Goal: Transaction & Acquisition: Purchase product/service

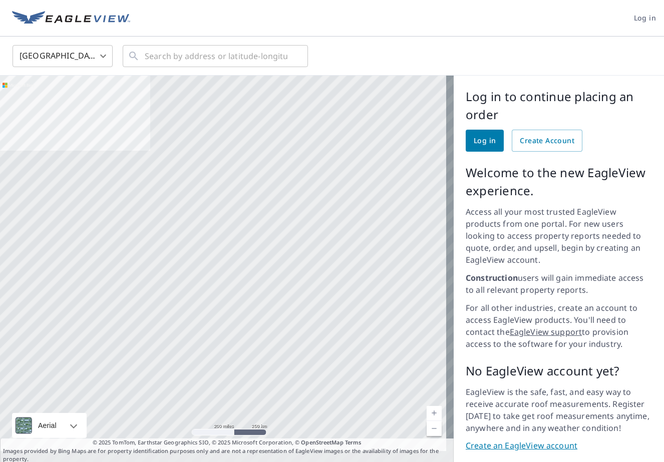
click at [477, 147] on link "Log in" at bounding box center [485, 141] width 38 height 22
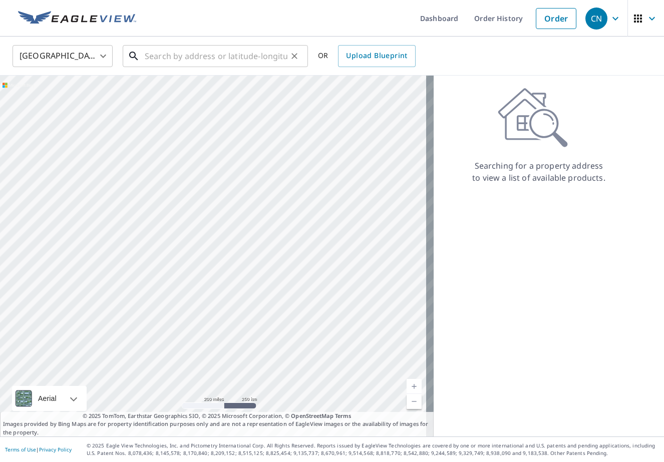
click at [173, 57] on input "text" at bounding box center [216, 56] width 143 height 28
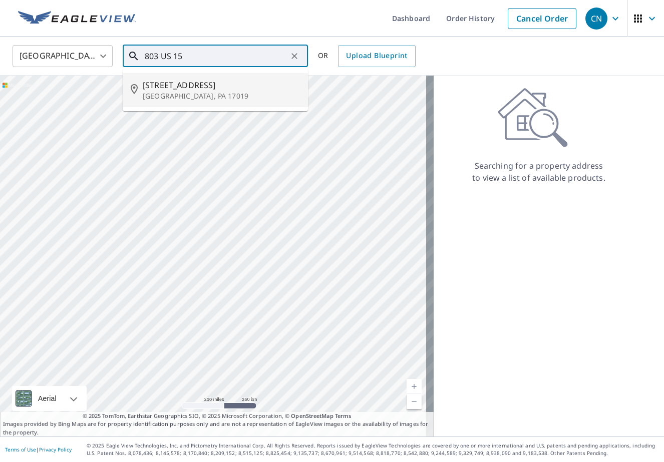
click at [162, 92] on p "[GEOGRAPHIC_DATA], PA 17019" at bounding box center [221, 96] width 157 height 10
type input "[STREET_ADDRESS]"
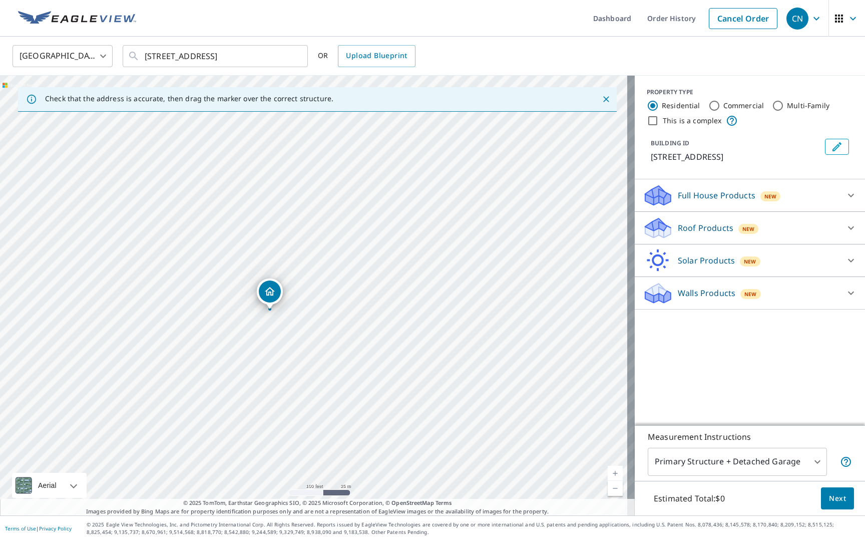
drag, startPoint x: 304, startPoint y: 317, endPoint x: 346, endPoint y: 377, distance: 73.3
click at [346, 377] on div "[STREET_ADDRESS]" at bounding box center [317, 295] width 635 height 439
drag, startPoint x: 239, startPoint y: 299, endPoint x: 315, endPoint y: 374, distance: 106.5
click at [315, 374] on div "[STREET_ADDRESS]" at bounding box center [317, 295] width 635 height 439
drag, startPoint x: 283, startPoint y: 265, endPoint x: 186, endPoint y: 227, distance: 104.0
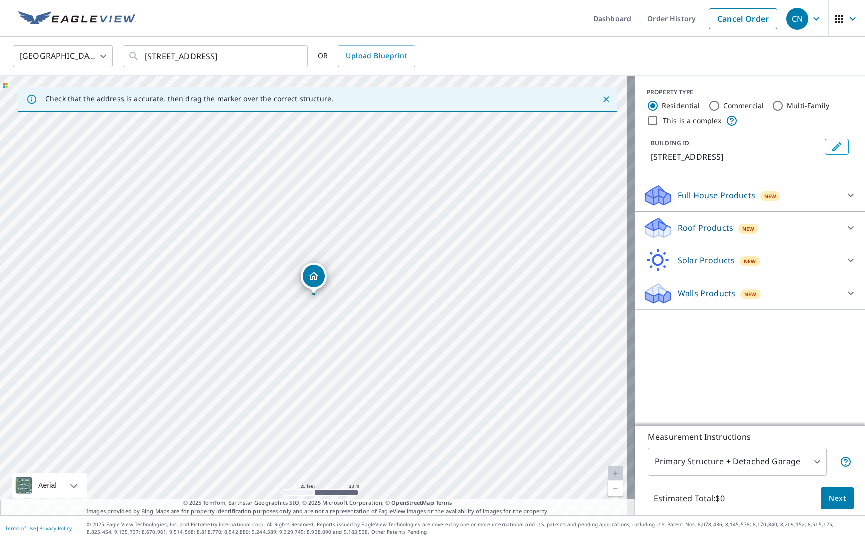
click at [654, 228] on icon at bounding box center [658, 224] width 26 height 13
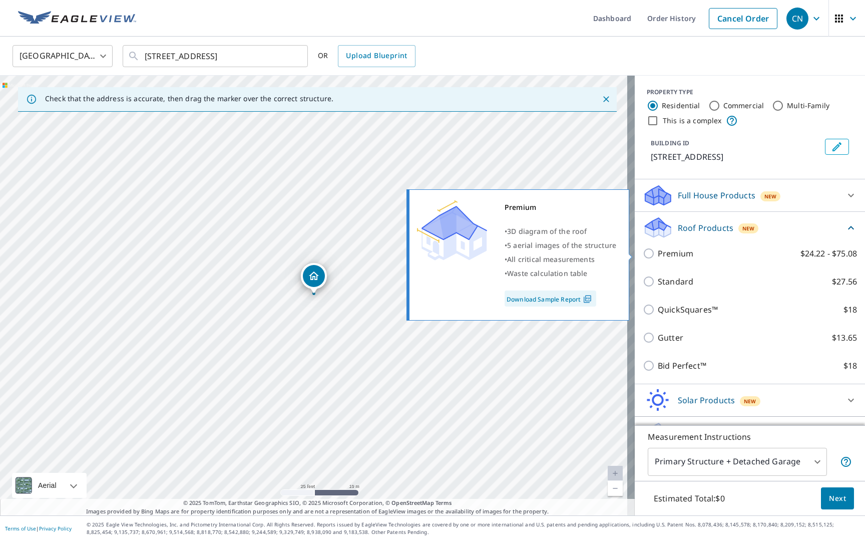
click at [643, 252] on input "Premium $24.22 - $75.08" at bounding box center [650, 253] width 15 height 12
checkbox input "true"
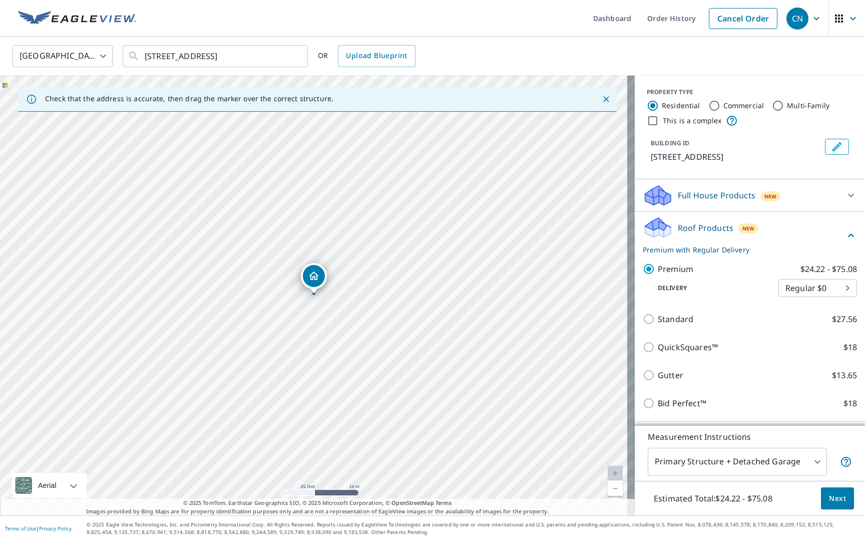
click at [663, 462] on span "Next" at bounding box center [837, 498] width 17 height 13
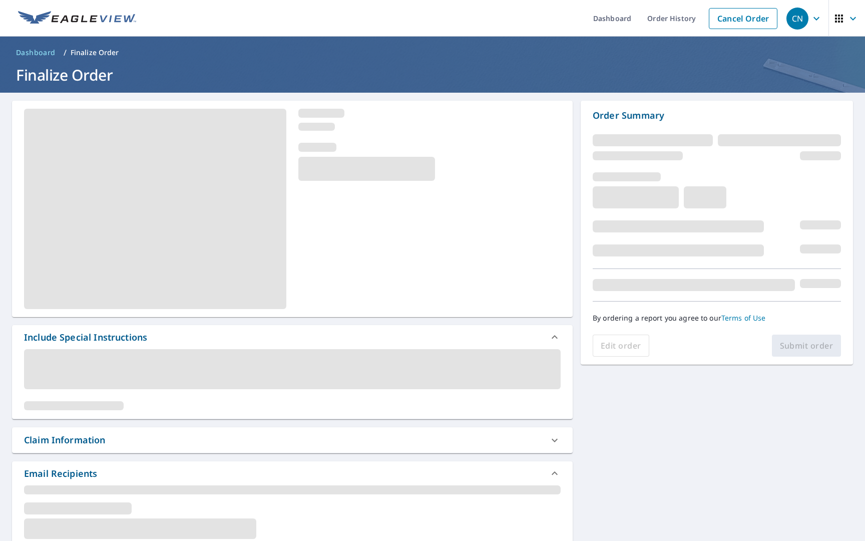
click at [42, 128] on span at bounding box center [155, 209] width 262 height 200
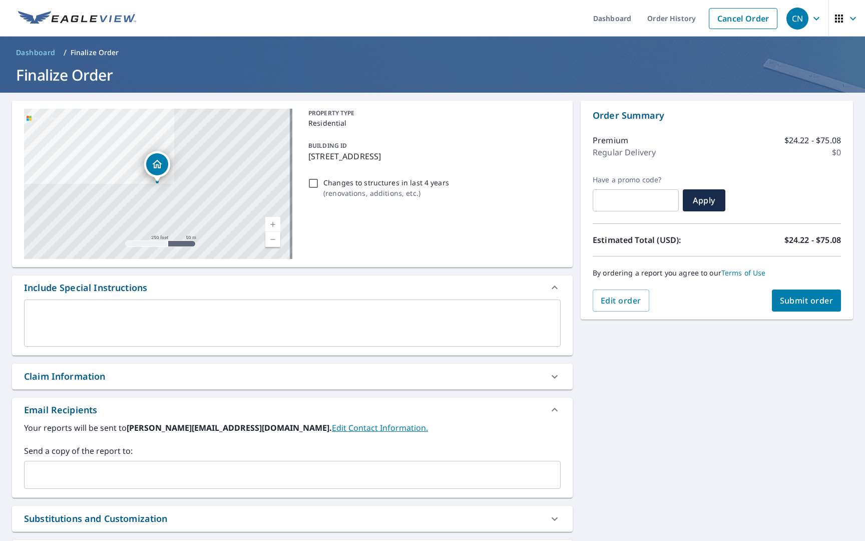
click at [41, 302] on div "x ​" at bounding box center [292, 322] width 537 height 47
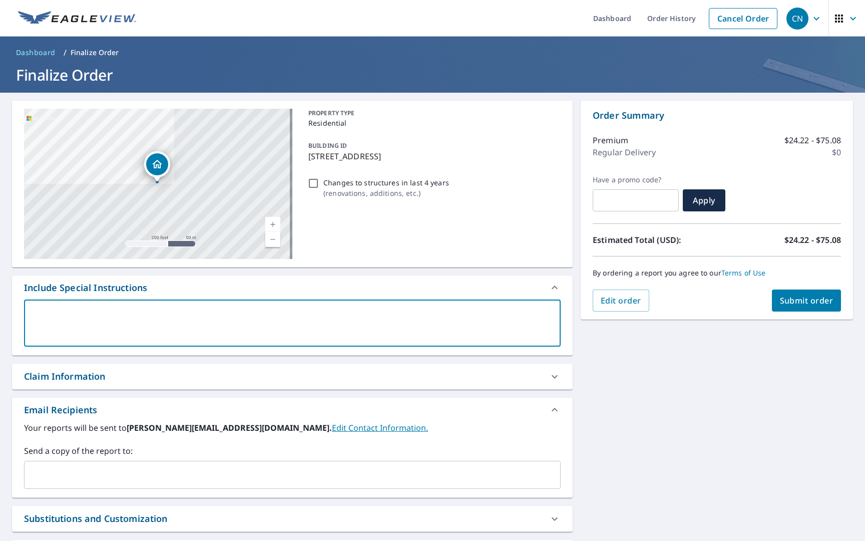
click at [272, 220] on link "Current Level 17, Zoom In" at bounding box center [272, 224] width 15 height 15
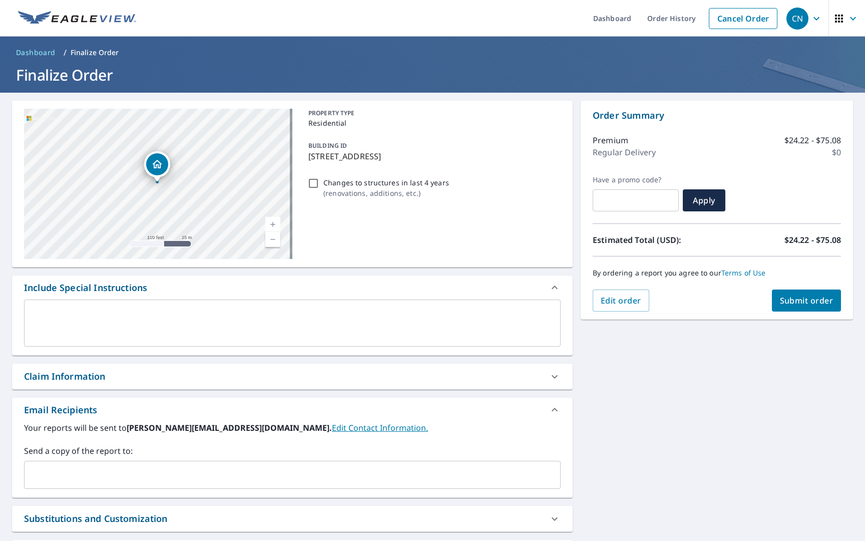
click at [31, 312] on div "x ​" at bounding box center [292, 322] width 537 height 47
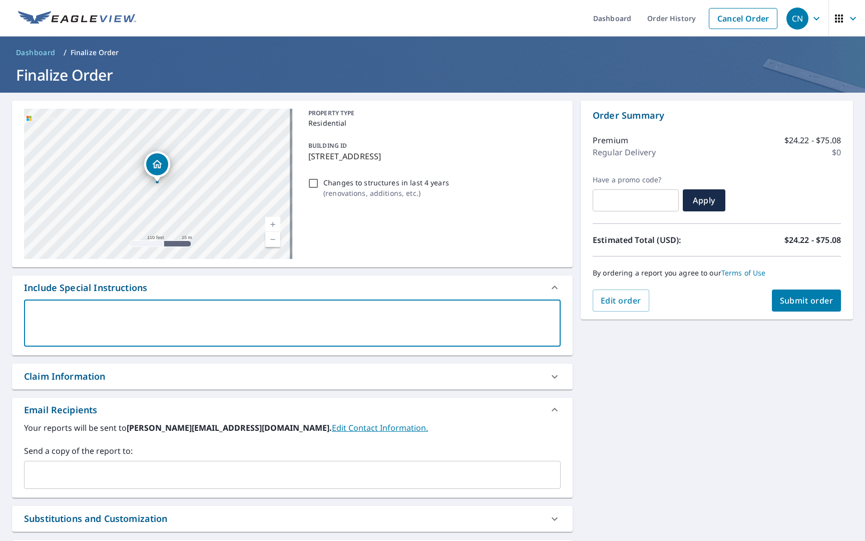
type textarea "P"
type textarea "x"
checkbox input "true"
type textarea "Pl"
type textarea "x"
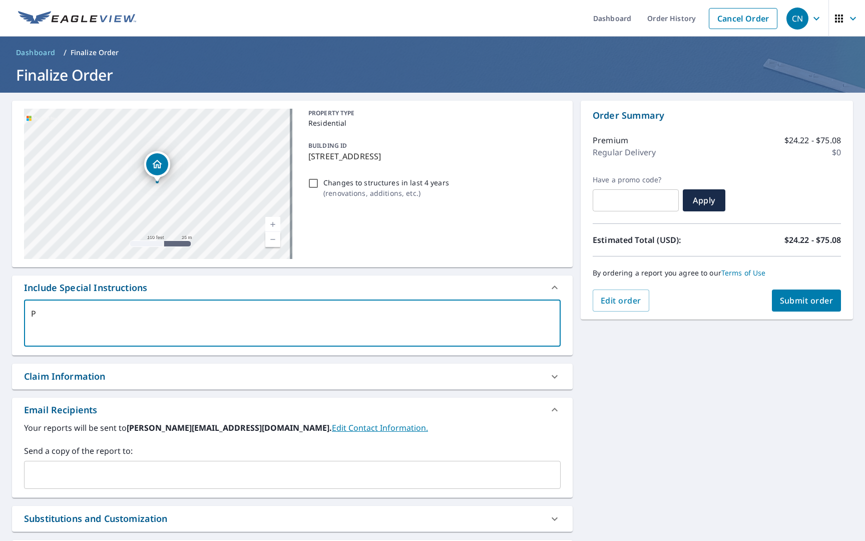
checkbox input "true"
type textarea "Ple"
type textarea "x"
checkbox input "true"
type textarea "Plea"
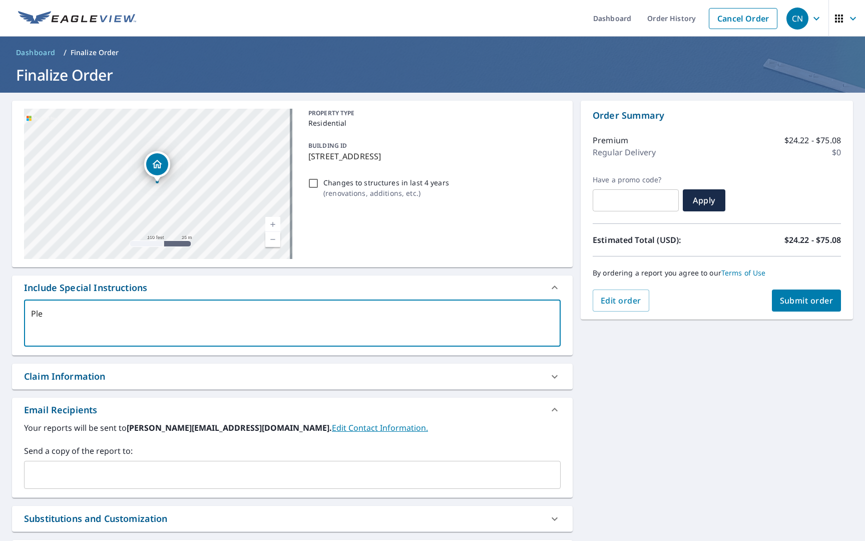
type textarea "x"
checkbox input "true"
type textarea "Pleas"
type textarea "x"
checkbox input "true"
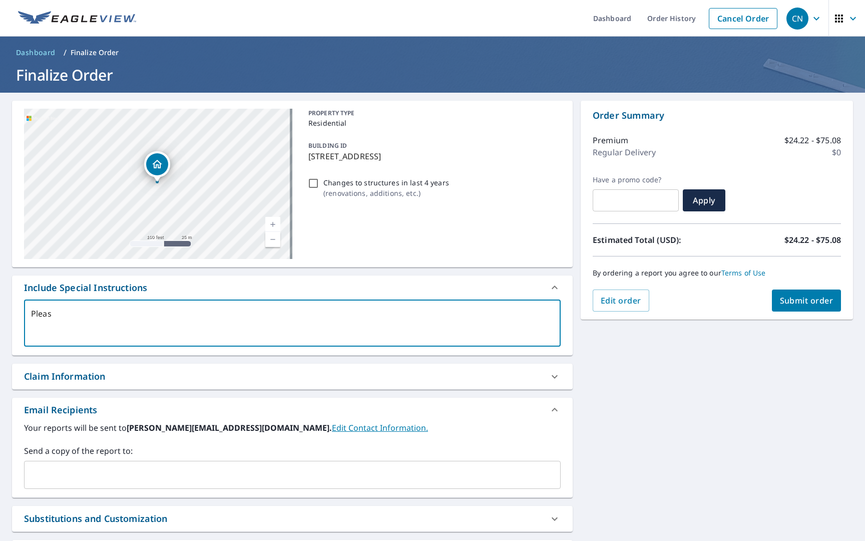
type textarea "Please"
type textarea "x"
checkbox input "true"
type textarea "Please"
type textarea "x"
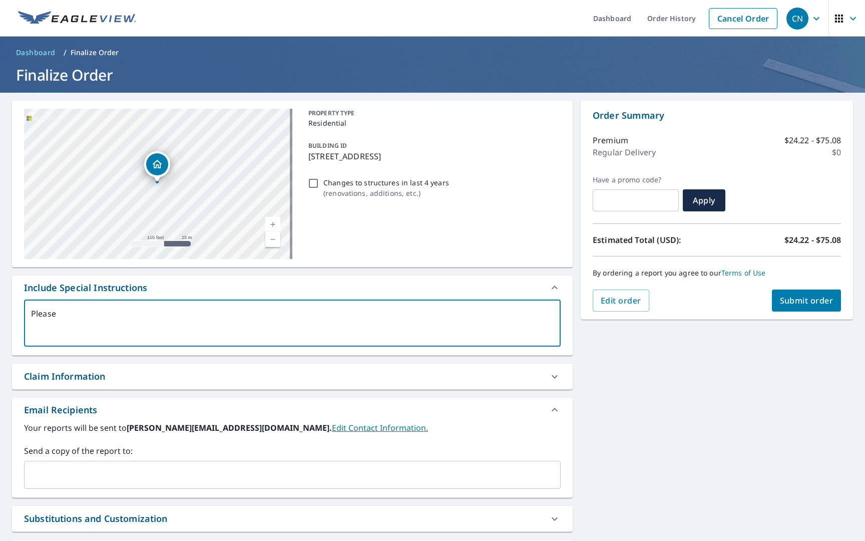
checkbox input "true"
type textarea "Please m"
type textarea "x"
checkbox input "true"
type textarea "Please me"
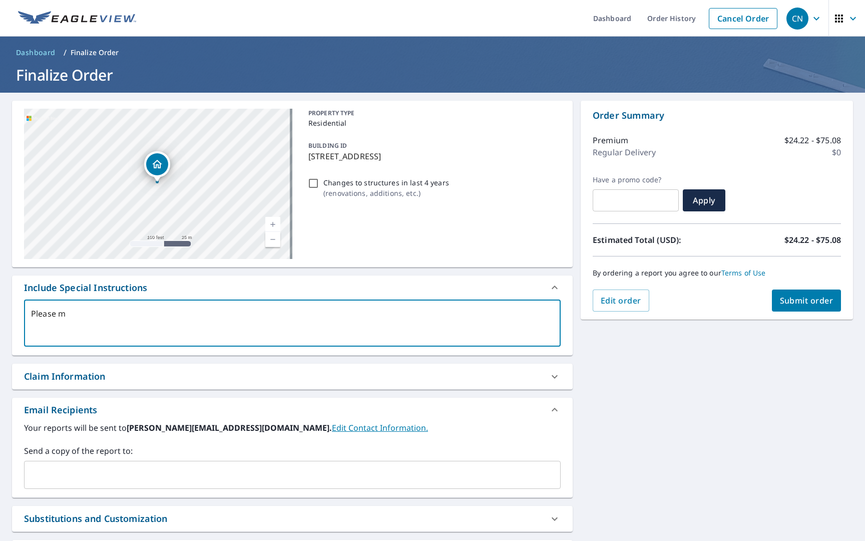
type textarea "x"
checkbox input "true"
type textarea "Please mea"
type textarea "x"
checkbox input "true"
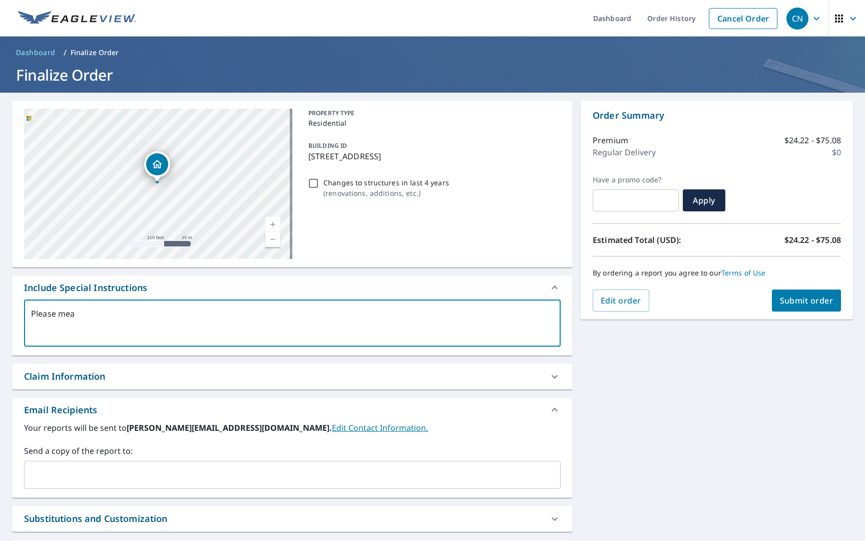
type textarea "Please meas"
type textarea "x"
checkbox input "true"
type textarea "Please measu"
type textarea "x"
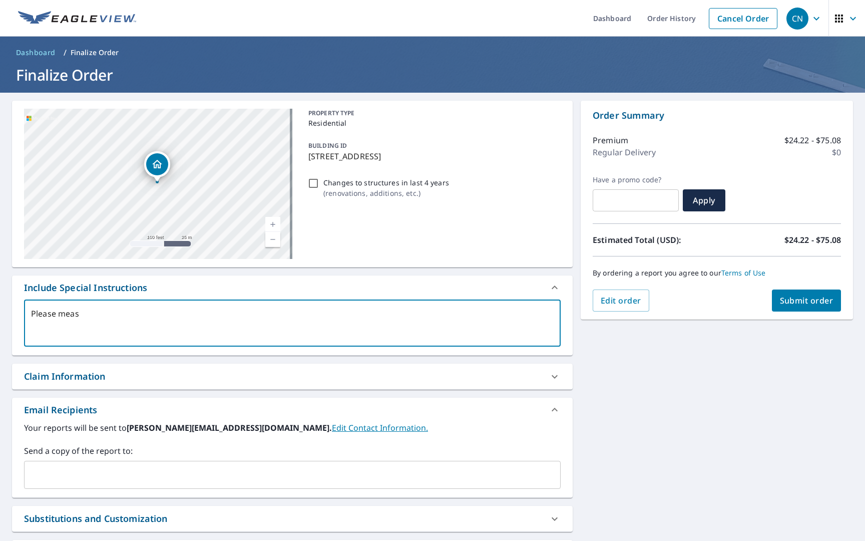
checkbox input "true"
type textarea "Please measur"
type textarea "x"
checkbox input "true"
type textarea "Please measure"
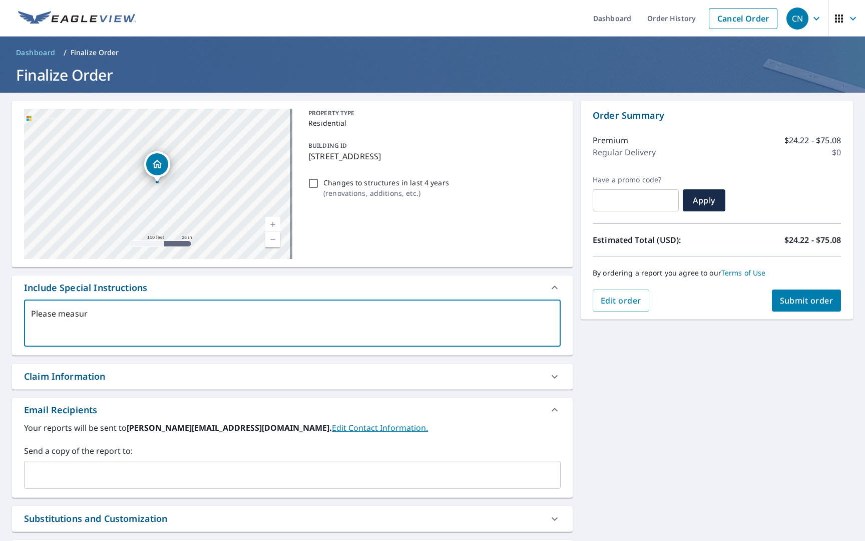
type textarea "x"
checkbox input "true"
type textarea "Please measure"
type textarea "x"
checkbox input "true"
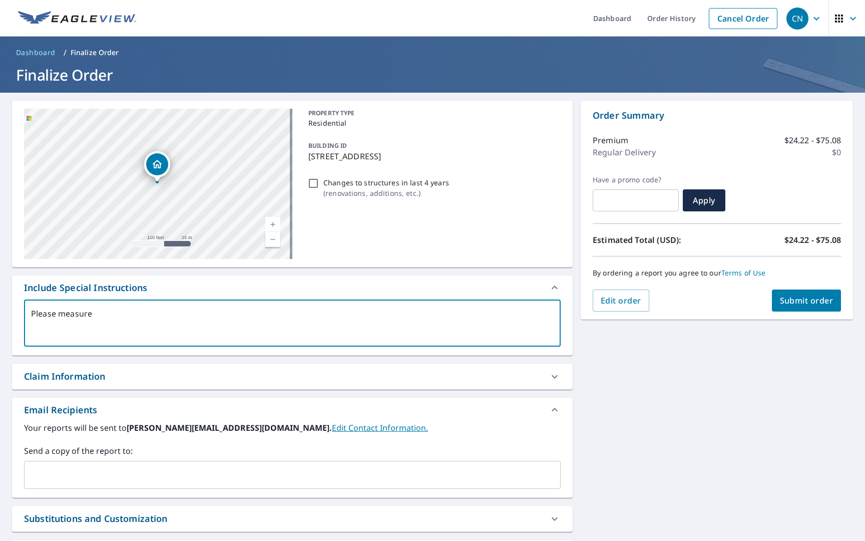
type textarea "Please measure t"
type textarea "x"
checkbox input "true"
type textarea "Please measure th"
type textarea "x"
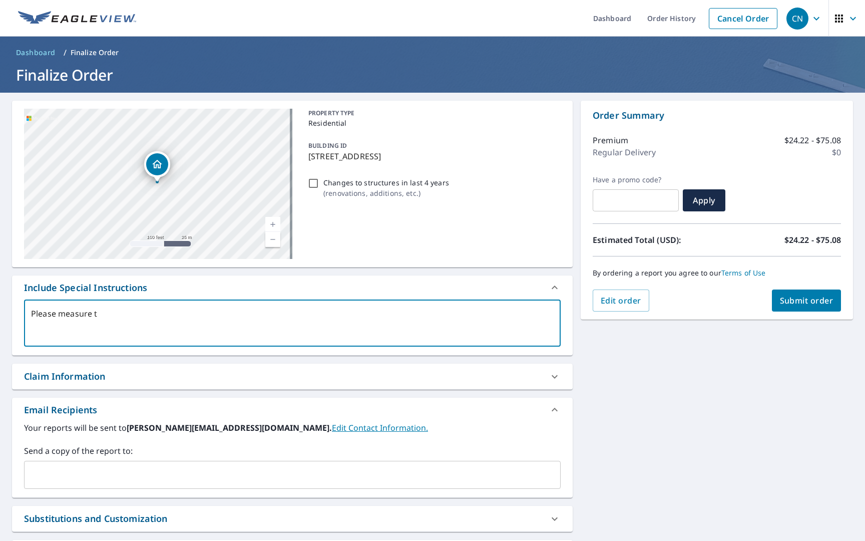
checkbox input "true"
type textarea "Please measure the"
type textarea "x"
checkbox input "true"
type textarea "Please measure the"
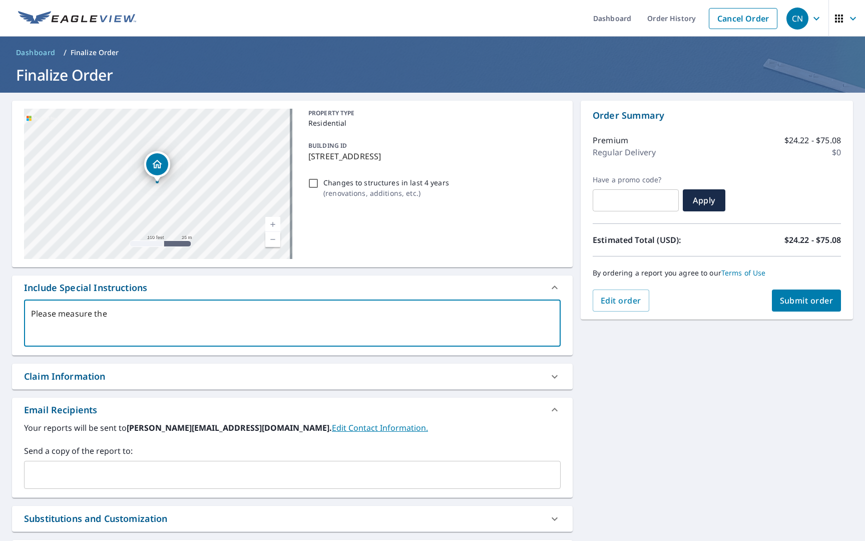
type textarea "x"
checkbox input "true"
type textarea "Please measure the b"
type textarea "x"
checkbox input "true"
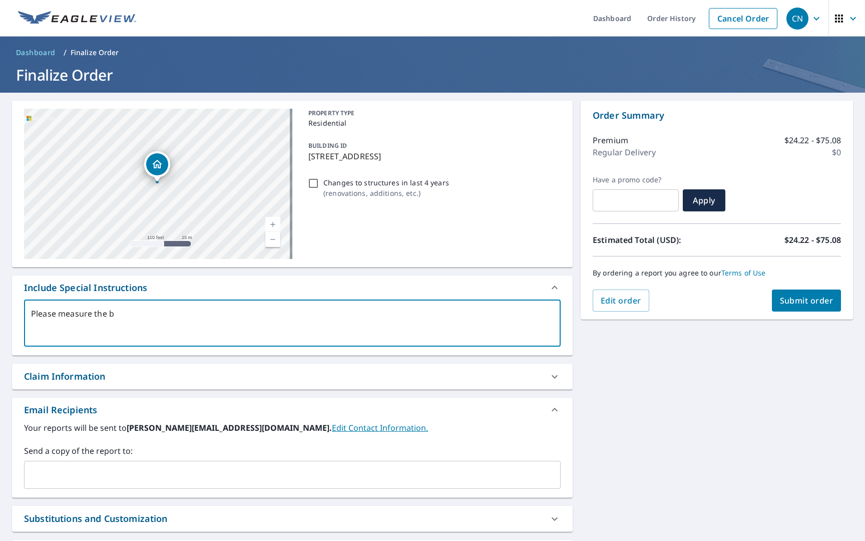
type textarea "Please measure the bu"
type textarea "x"
checkbox input "true"
type textarea "Please measure the bui"
type textarea "x"
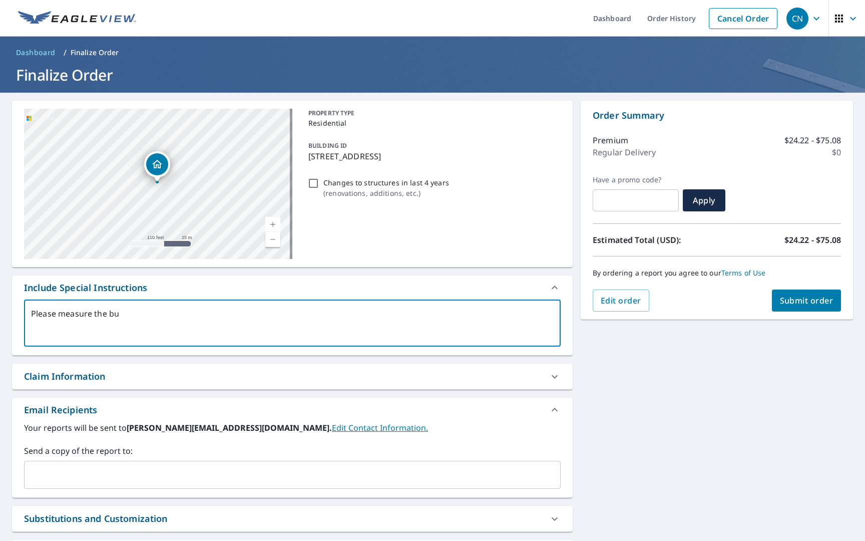
checkbox input "true"
type textarea "Please measure the buil"
type textarea "x"
checkbox input "true"
type textarea "Please measure the build"
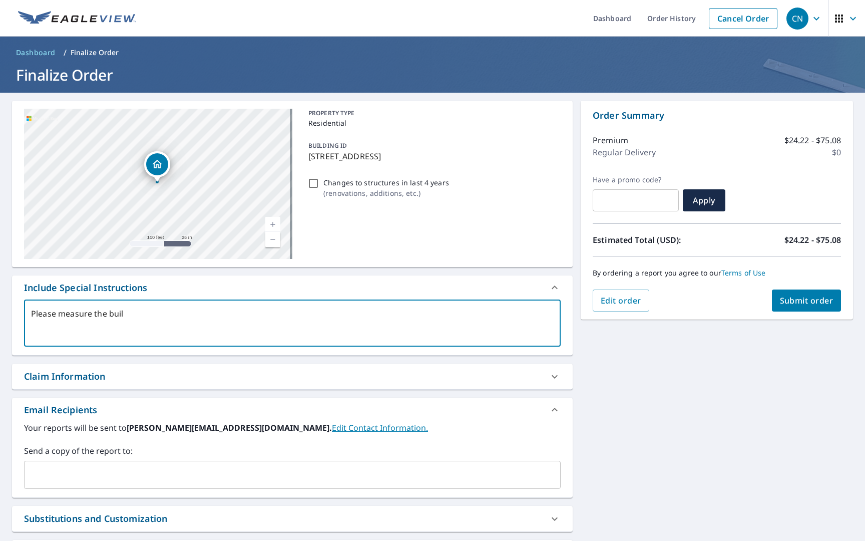
type textarea "x"
checkbox input "true"
type textarea "Please measure the buildi"
type textarea "x"
checkbox input "true"
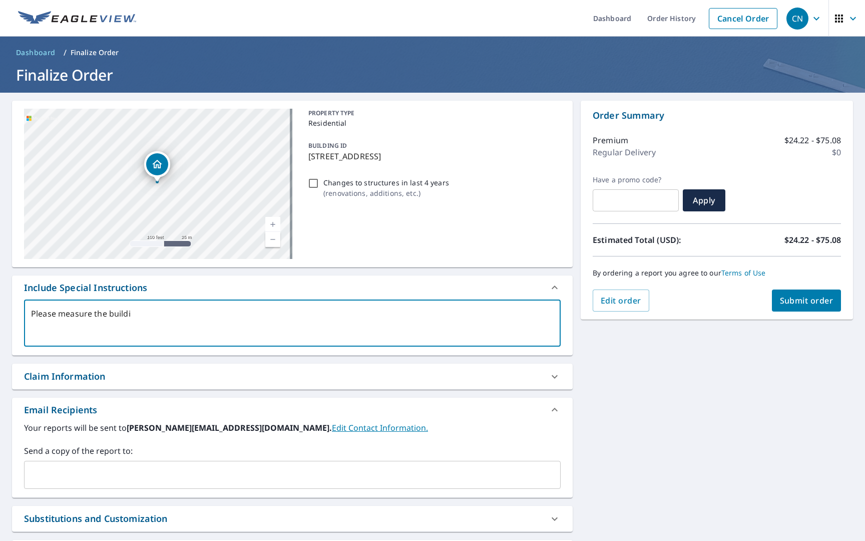
type textarea "Please measure the buildin"
type textarea "x"
checkbox input "true"
type textarea "Please measure the building"
type textarea "x"
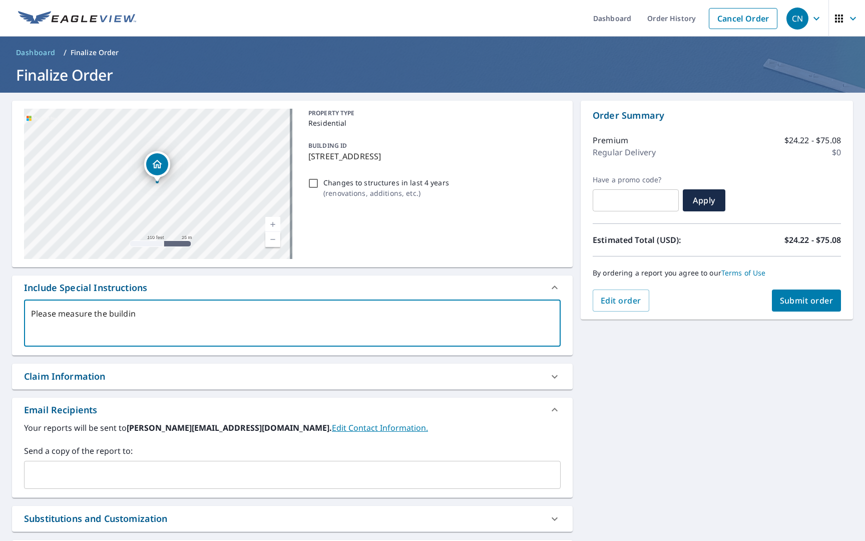
checkbox input "true"
type textarea "Please measure the building"
type textarea "x"
checkbox input "true"
type textarea "Please measure the building t"
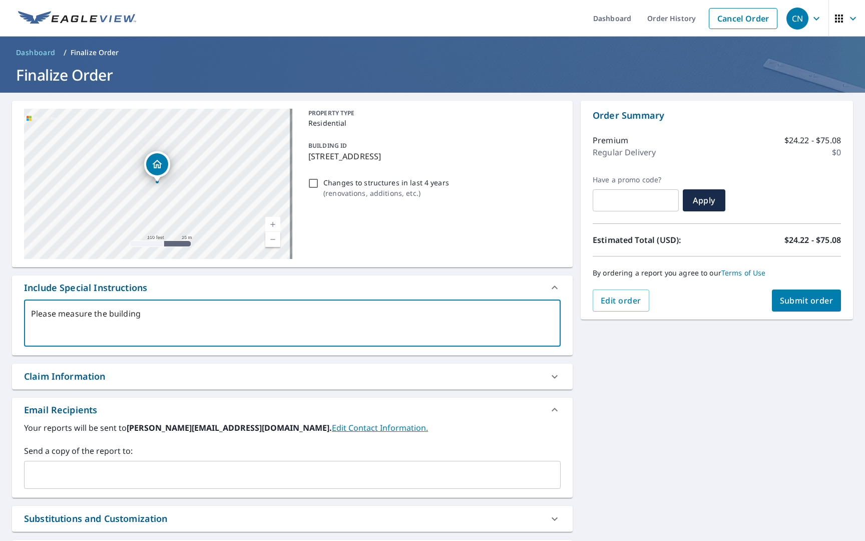
type textarea "x"
checkbox input "true"
type textarea "Please measure the building th"
type textarea "x"
checkbox input "true"
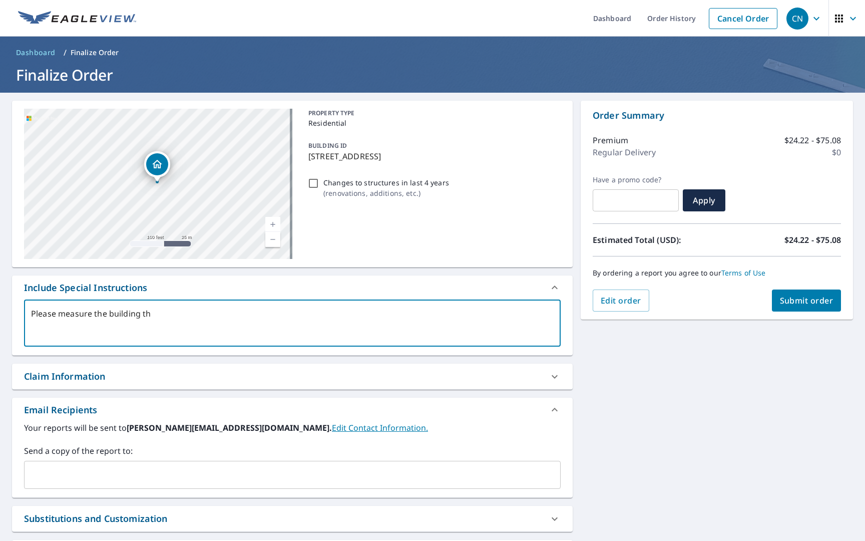
type textarea "Please measure the building the"
type textarea "x"
checkbox input "true"
type textarea "Please measure the building the"
type textarea "x"
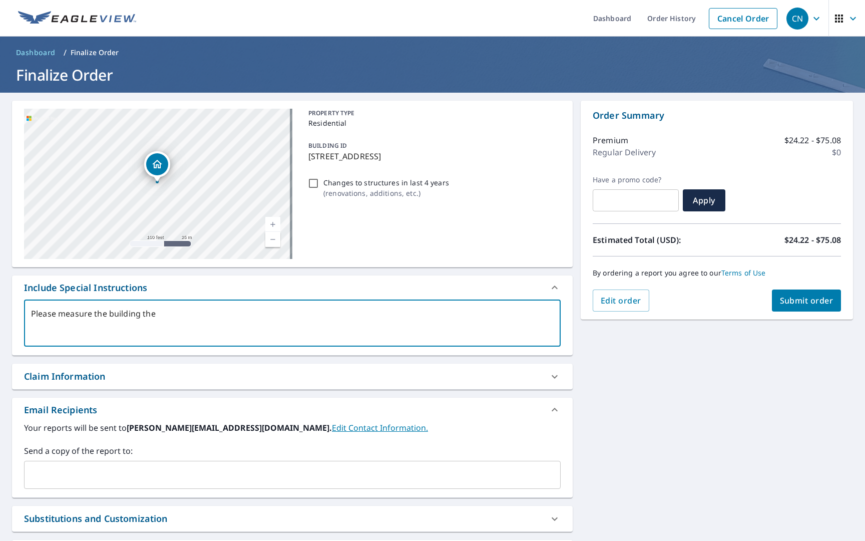
checkbox input "true"
type textarea "Please measure the building the p"
type textarea "x"
checkbox input "true"
type textarea "Please measure the building the pi"
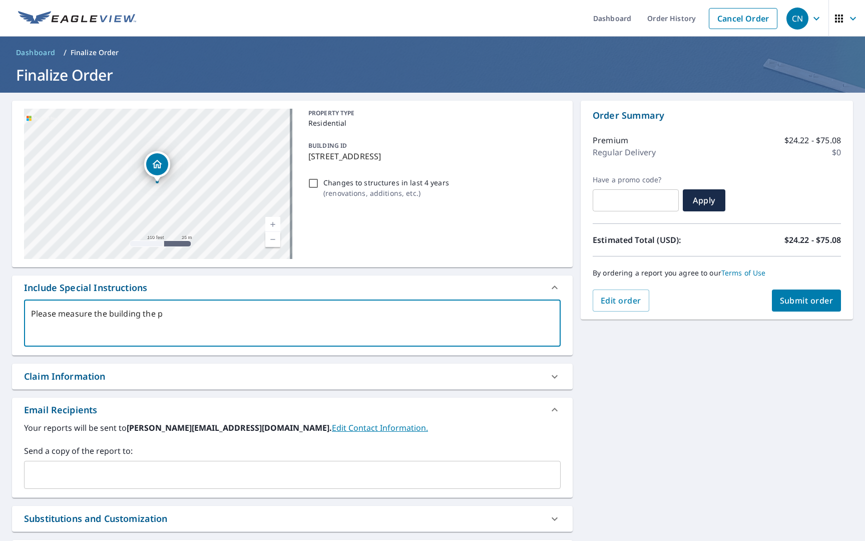
type textarea "x"
checkbox input "true"
type textarea "Please measure the building the pin"
type textarea "x"
checkbox input "true"
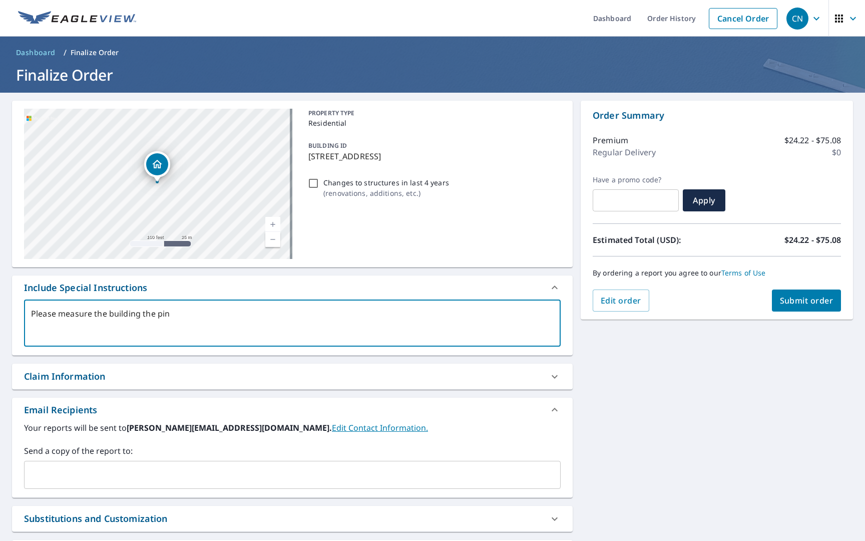
type textarea "Please measure the building the pin"
type textarea "x"
checkbox input "true"
type textarea "Please measure the building the pin i"
type textarea "x"
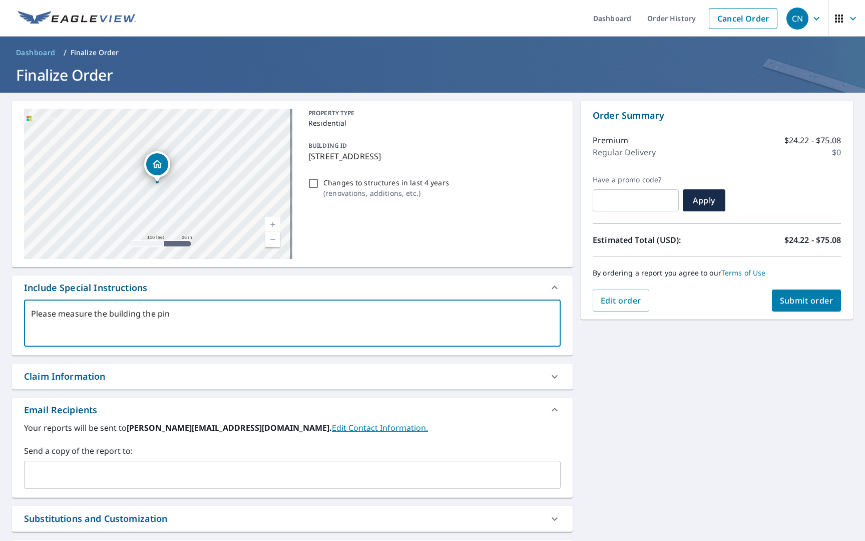
checkbox input "true"
type textarea "Please measure the building the pin is"
type textarea "x"
checkbox input "true"
type textarea "Please measure the building the pin is"
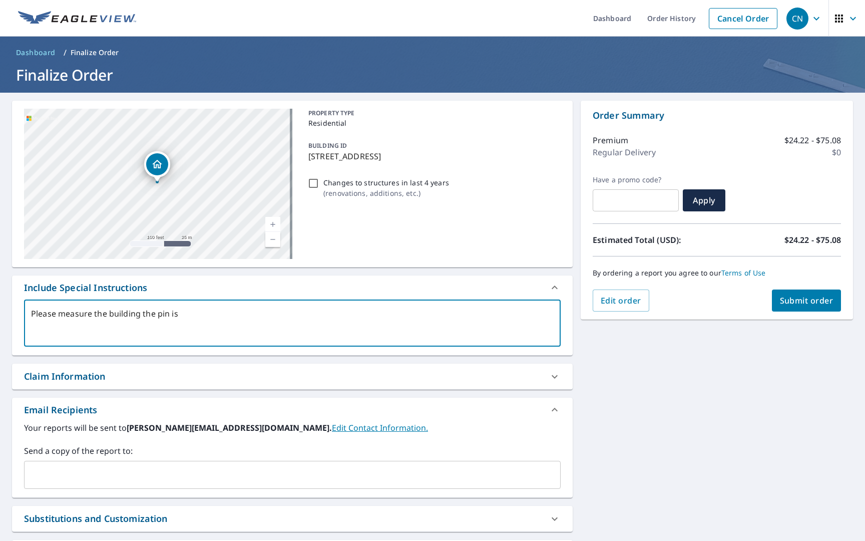
type textarea "x"
checkbox input "true"
type textarea "Please measure the building the pin is d"
type textarea "x"
checkbox input "true"
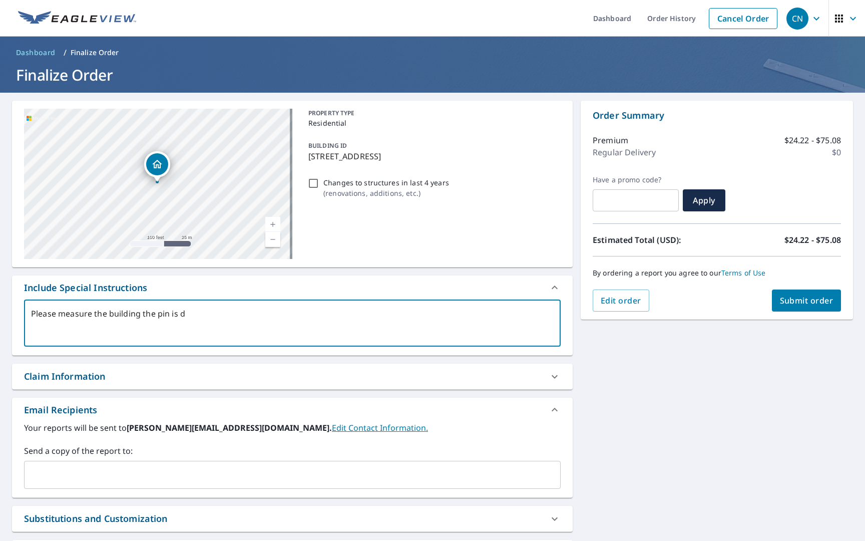
type textarea "Please measure the building the pin is dr"
type textarea "x"
checkbox input "true"
type textarea "Please measure the building the pin is dro"
type textarea "x"
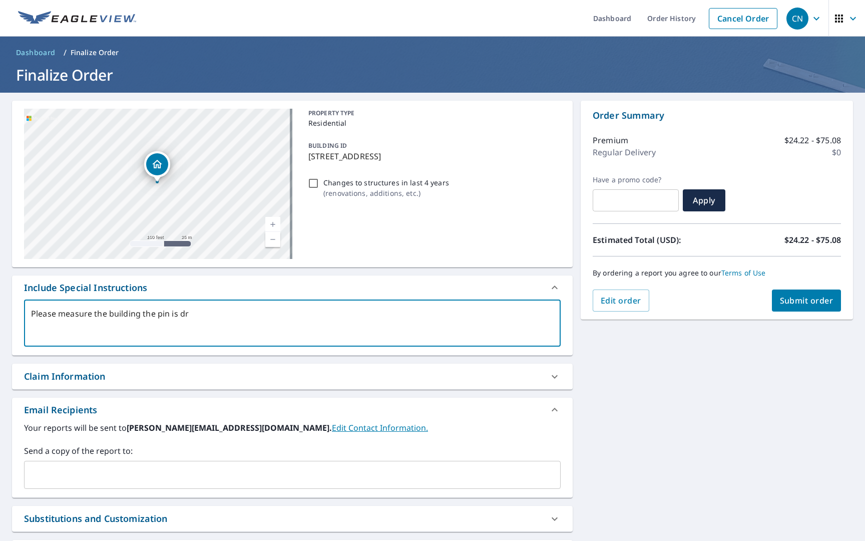
checkbox input "true"
type textarea "Please measure the building the pin is drop"
type textarea "x"
checkbox input "true"
type textarea "Please measure the building the pin is dropp"
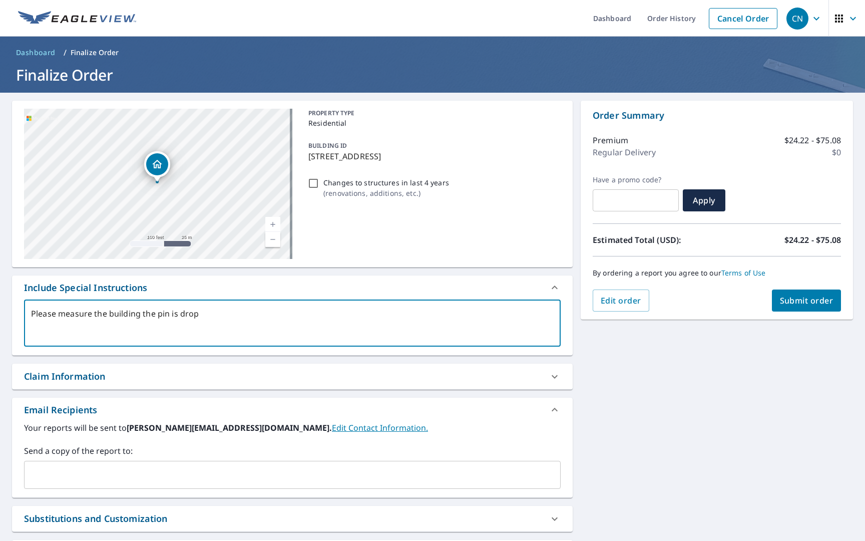
type textarea "x"
checkbox input "true"
type textarea "Please measure the building the pin is droppe"
type textarea "x"
checkbox input "true"
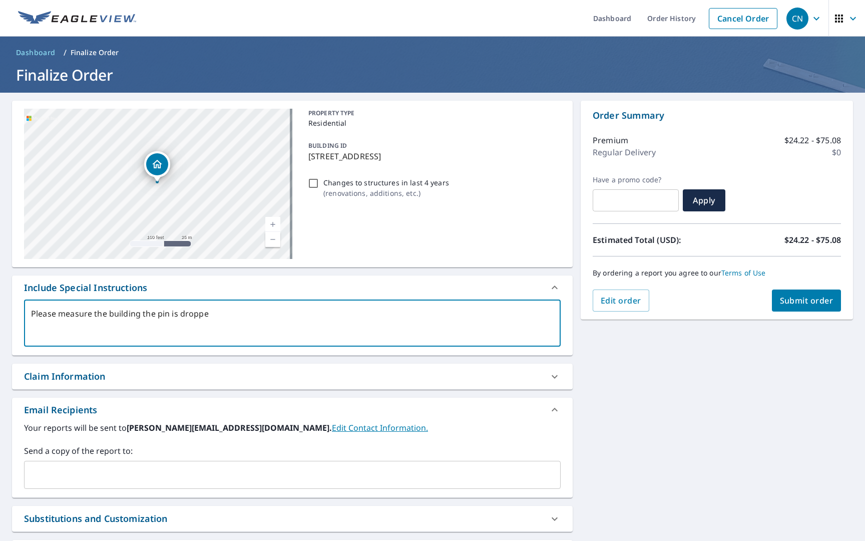
type textarea "Please measure the building the pin is dropped"
type textarea "x"
checkbox input "true"
type textarea "Please measure the building the pin is dropped"
type textarea "x"
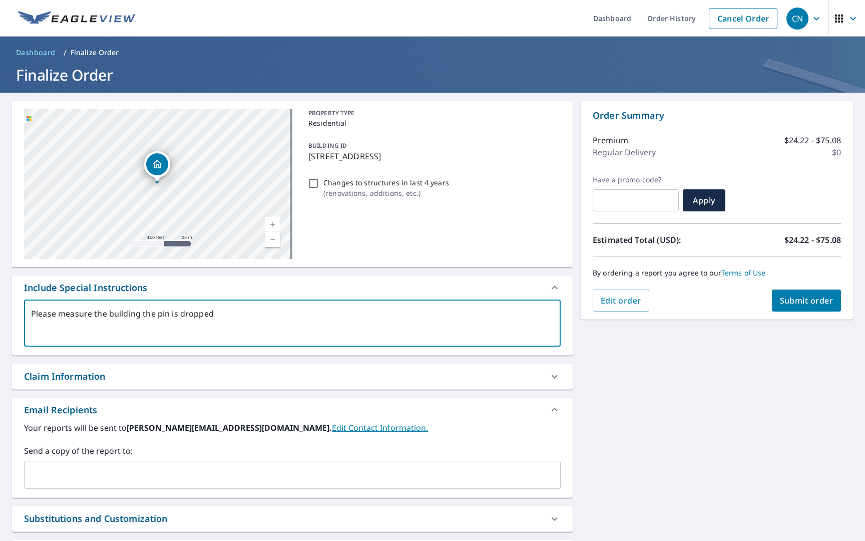
checkbox input "true"
type textarea "Please measure the building the pin is dropped o"
type textarea "x"
checkbox input "true"
type textarea "Please measure the building the pin is dropped on"
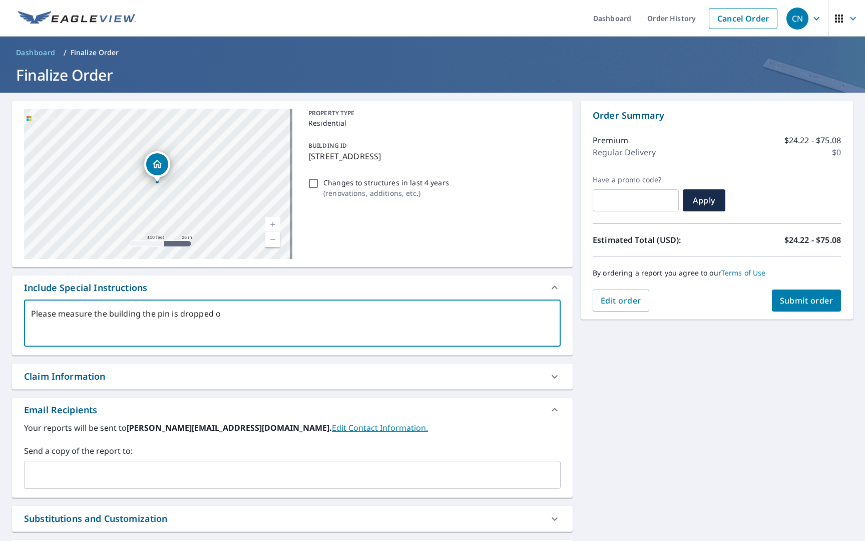
type textarea "x"
checkbox input "true"
type textarea "Please measure the building the pin is dropped on."
type textarea "x"
checkbox input "true"
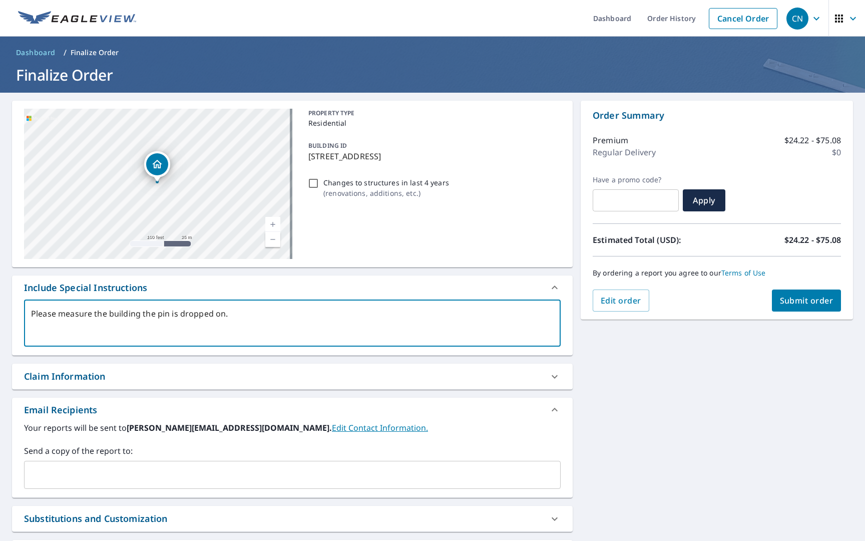
type textarea "Please measure the building the pin is dropped on."
type textarea "x"
checkbox input "true"
type textarea "Please measure the building the pin is dropped on."
click at [663, 299] on span "Submit order" at bounding box center [807, 300] width 54 height 11
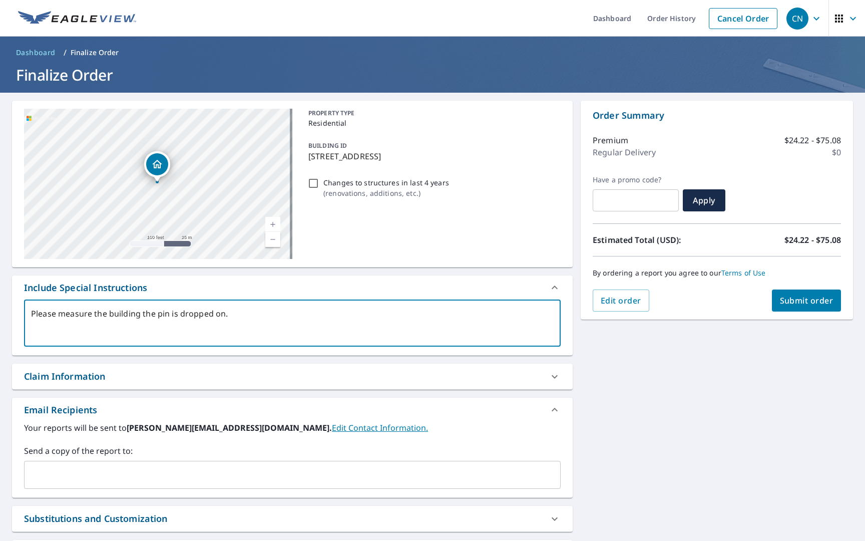
type textarea "x"
checkbox input "true"
